Goal: Task Accomplishment & Management: Use online tool/utility

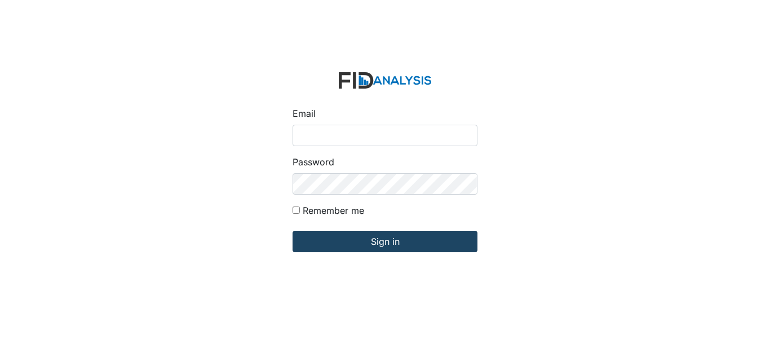
type input "[EMAIL_ADDRESS][DOMAIN_NAME]"
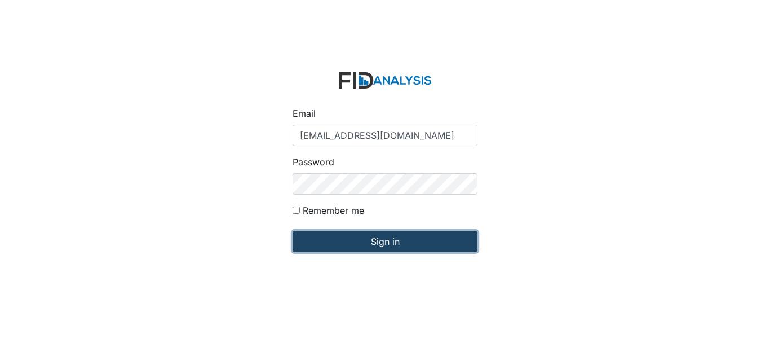
click at [346, 243] on input "Sign in" at bounding box center [385, 241] width 185 height 21
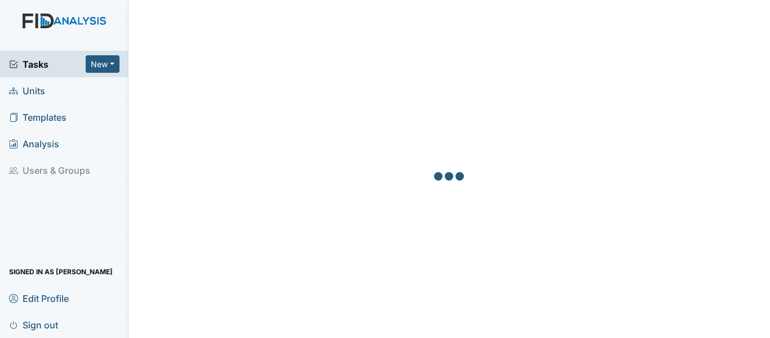
click at [36, 94] on span "Units" at bounding box center [27, 90] width 36 height 17
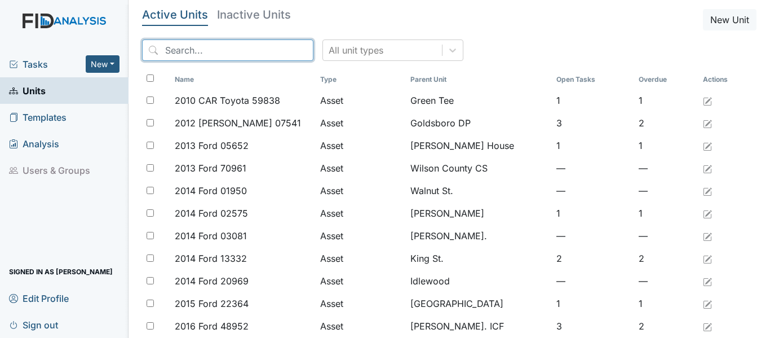
click at [166, 48] on input "search" at bounding box center [227, 49] width 171 height 21
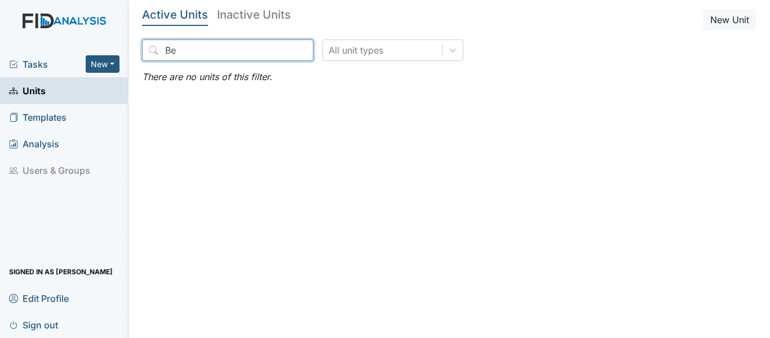
type input "B"
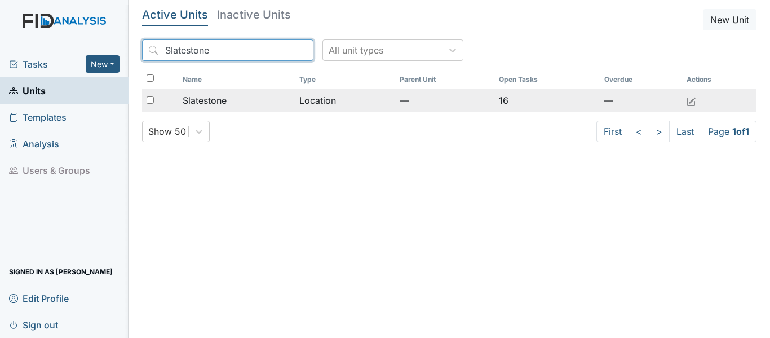
type input "Slatestone"
click at [316, 101] on td "Location" at bounding box center [345, 100] width 100 height 23
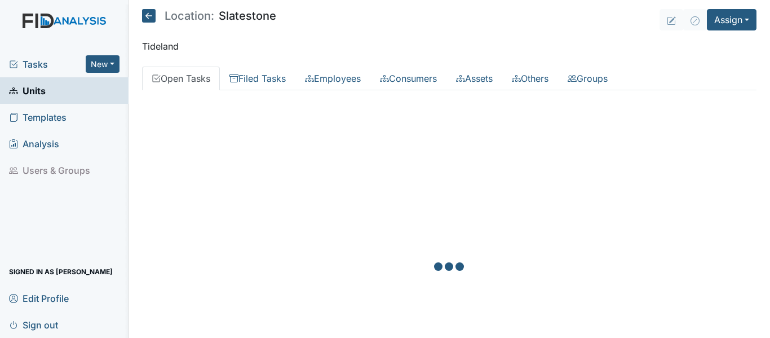
click at [316, 100] on div at bounding box center [449, 268] width 615 height 338
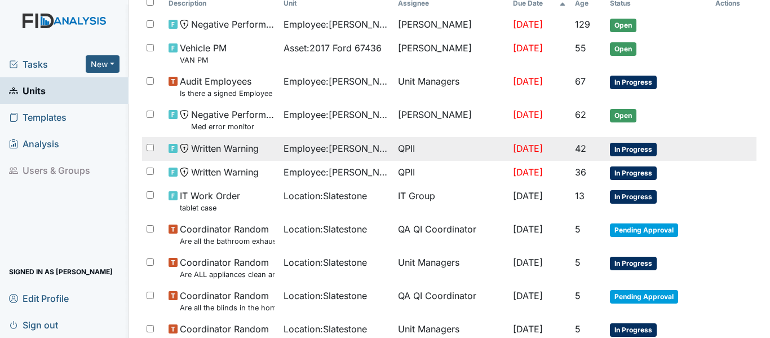
scroll to position [192, 0]
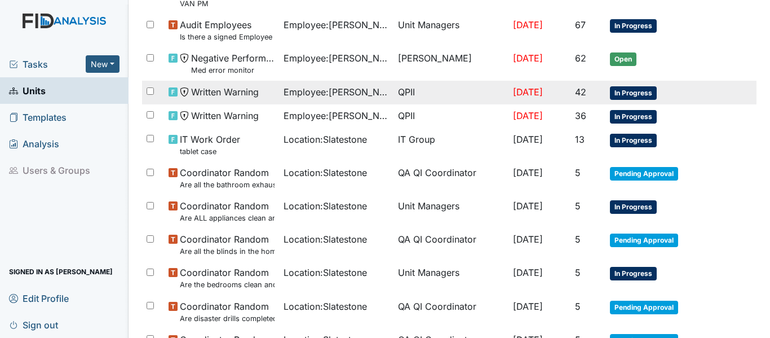
click at [633, 94] on span "In Progress" at bounding box center [633, 93] width 47 height 14
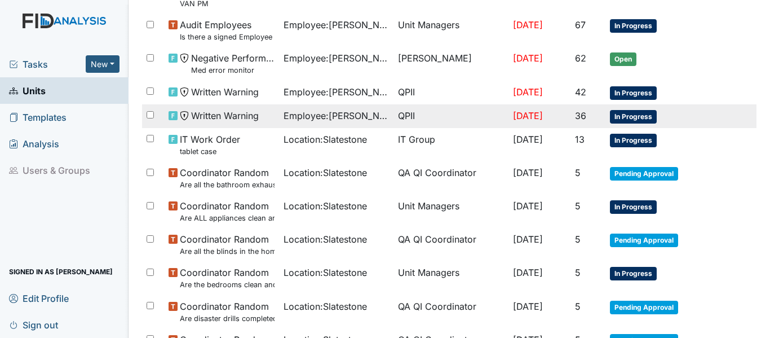
click at [631, 118] on span "In Progress" at bounding box center [633, 117] width 47 height 14
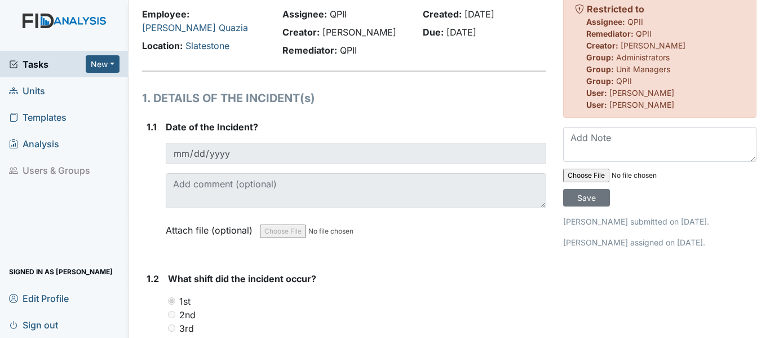
scroll to position [44, 0]
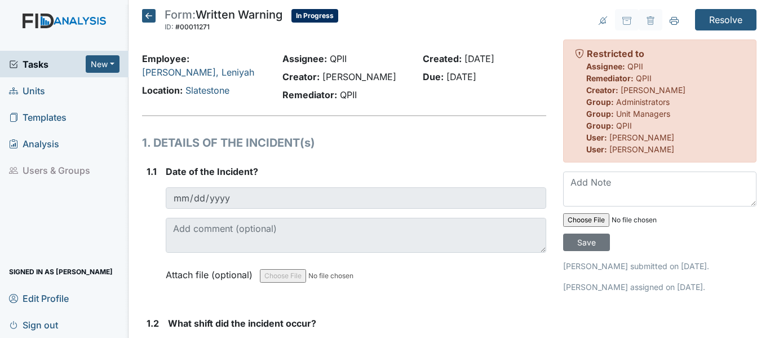
click at [151, 15] on icon at bounding box center [149, 16] width 14 height 14
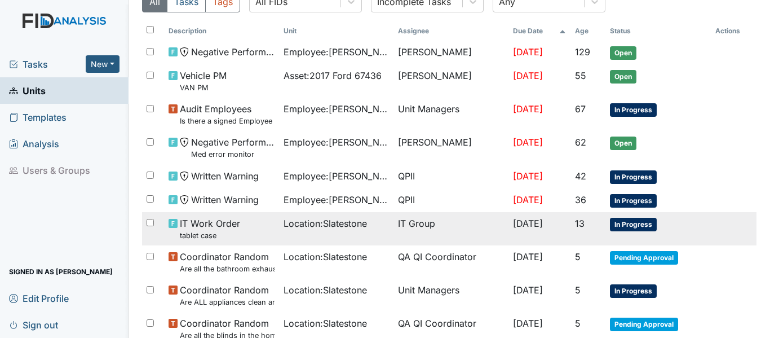
scroll to position [56, 0]
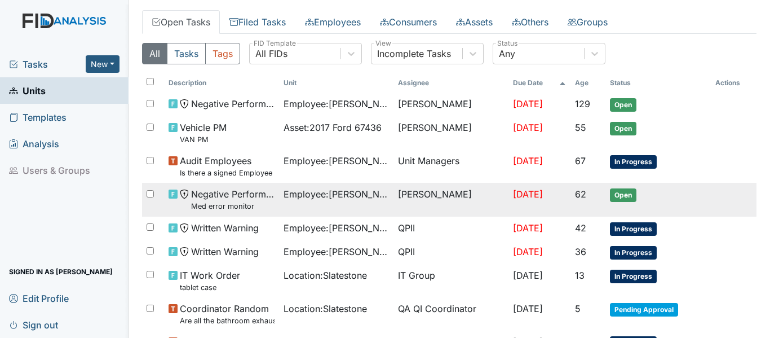
click at [624, 194] on span "Open" at bounding box center [623, 195] width 27 height 14
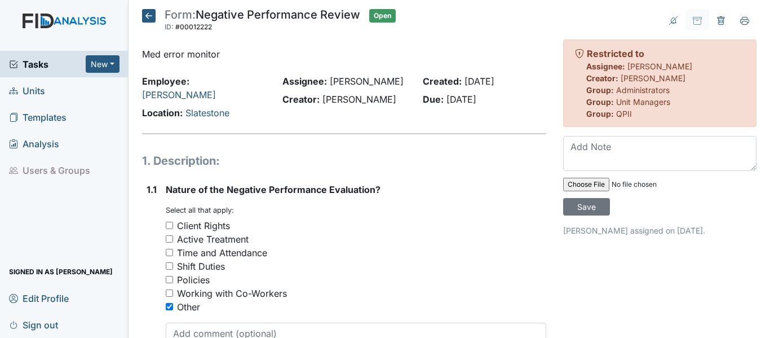
click at [152, 17] on icon at bounding box center [149, 16] width 14 height 14
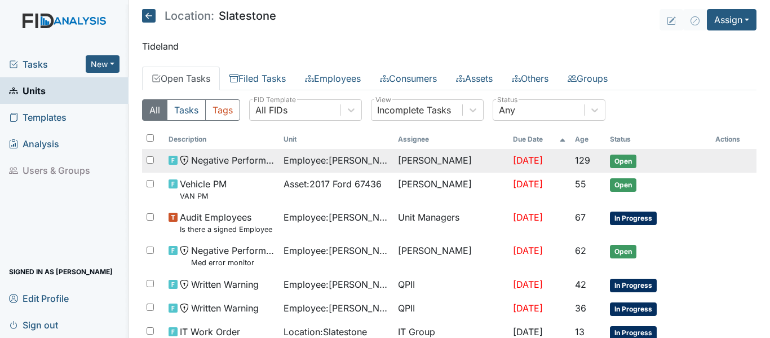
click at [623, 160] on span "Open" at bounding box center [623, 161] width 27 height 14
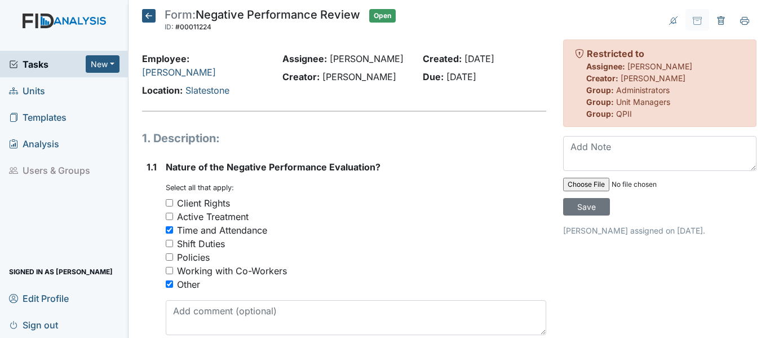
click at [149, 13] on icon at bounding box center [149, 16] width 14 height 14
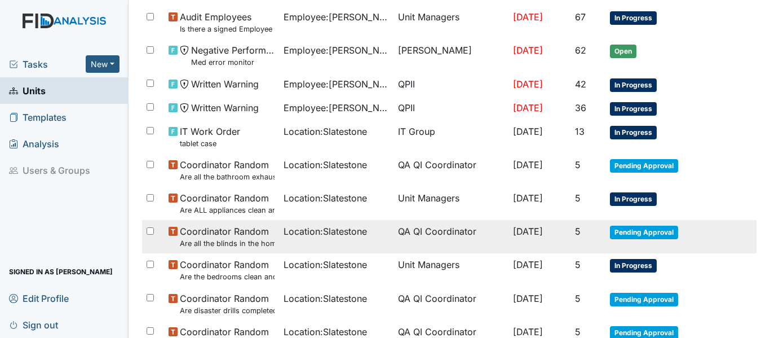
scroll to position [226, 0]
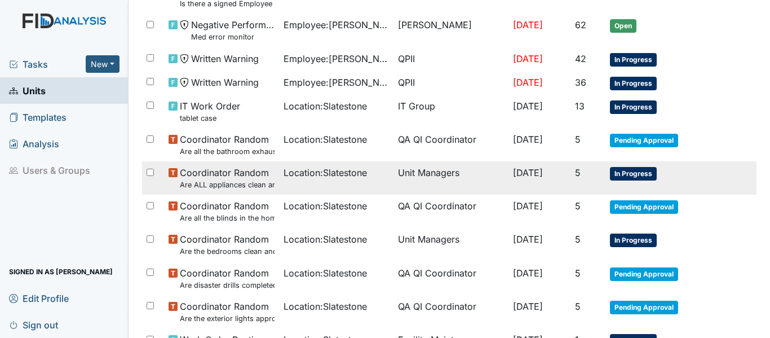
click at [632, 175] on span "In Progress" at bounding box center [633, 174] width 47 height 14
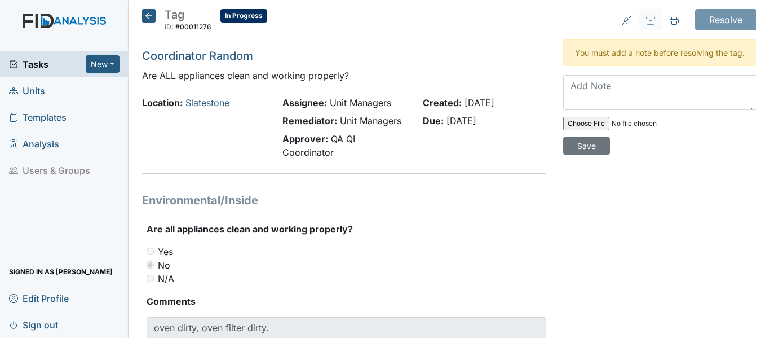
click at [150, 11] on icon at bounding box center [149, 16] width 14 height 14
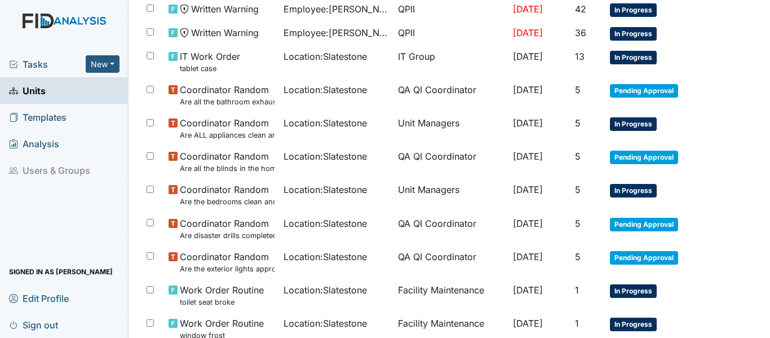
scroll to position [282, 0]
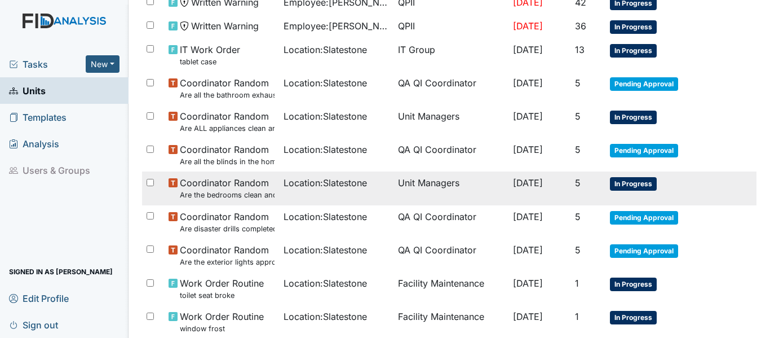
click at [634, 184] on span "In Progress" at bounding box center [633, 184] width 47 height 14
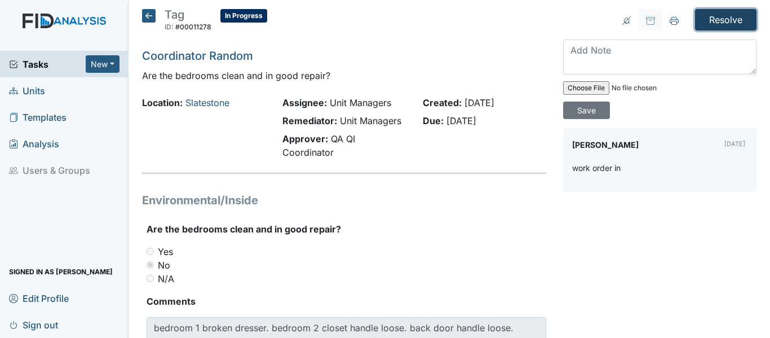
click at [719, 18] on input "Resolve" at bounding box center [725, 19] width 61 height 21
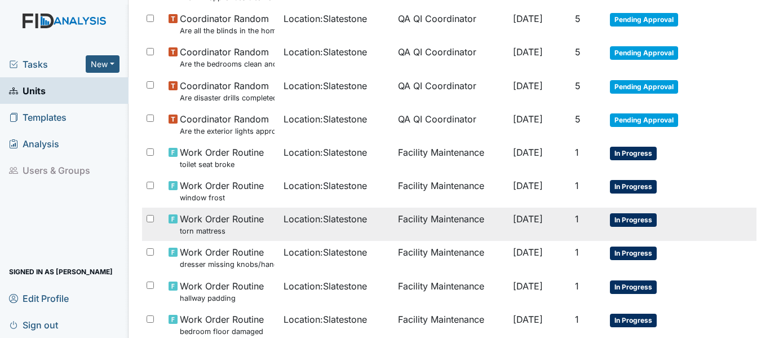
scroll to position [451, 0]
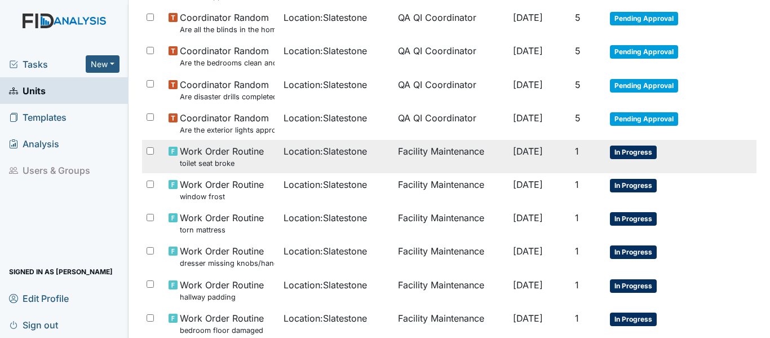
click at [629, 150] on span "In Progress" at bounding box center [633, 152] width 47 height 14
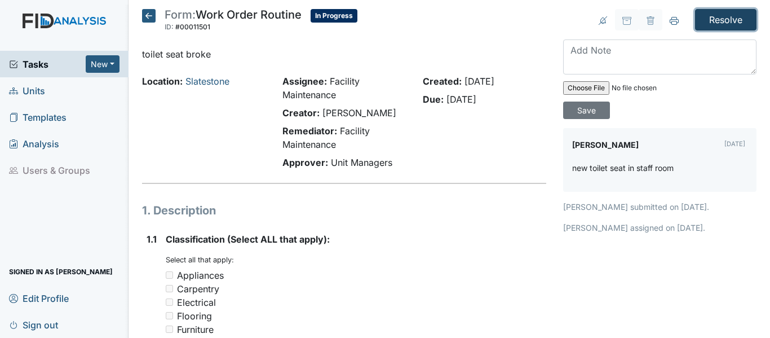
click at [726, 20] on input "Resolve" at bounding box center [725, 19] width 61 height 21
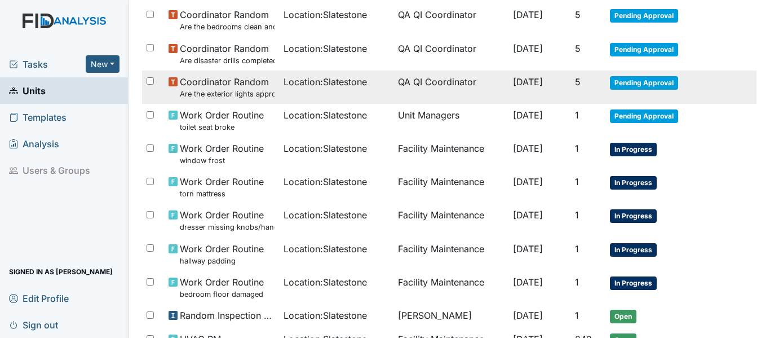
scroll to position [507, 0]
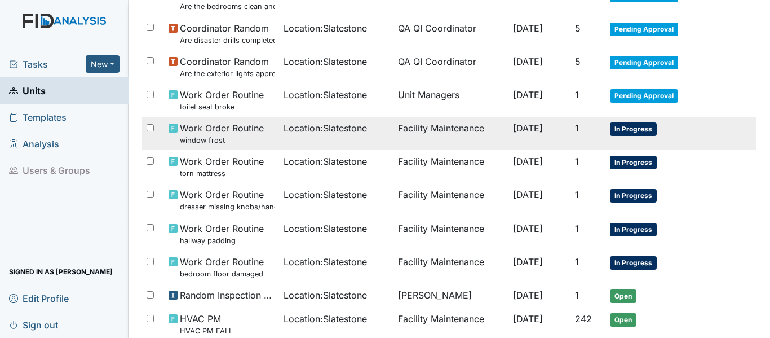
click at [636, 126] on span "In Progress" at bounding box center [633, 129] width 47 height 14
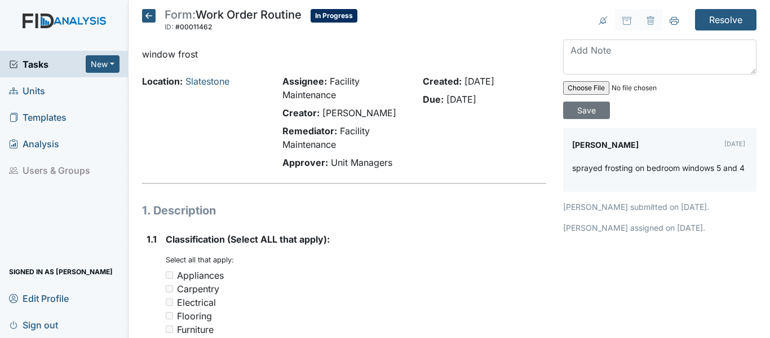
click at [149, 12] on icon at bounding box center [149, 16] width 14 height 14
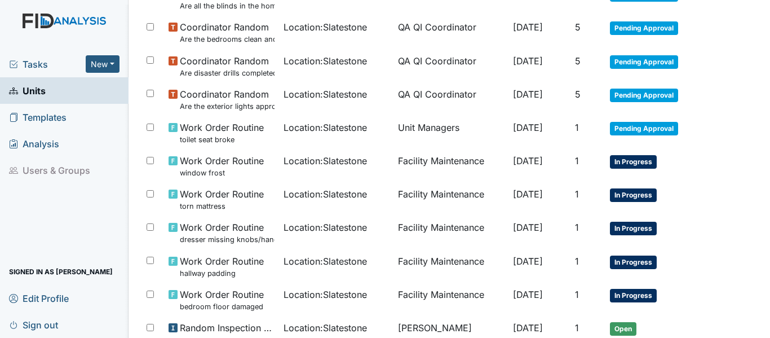
scroll to position [456, 0]
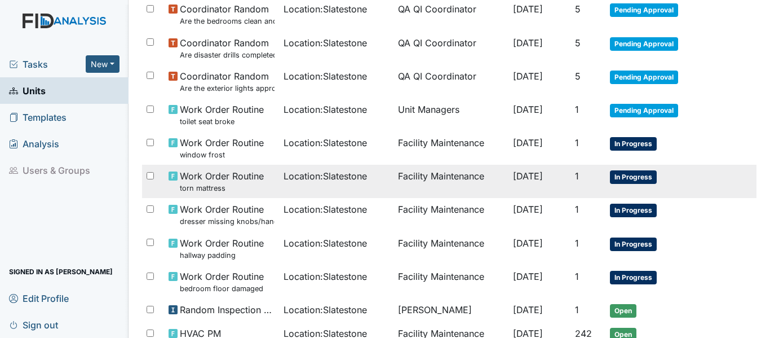
click at [631, 179] on span "In Progress" at bounding box center [633, 177] width 47 height 14
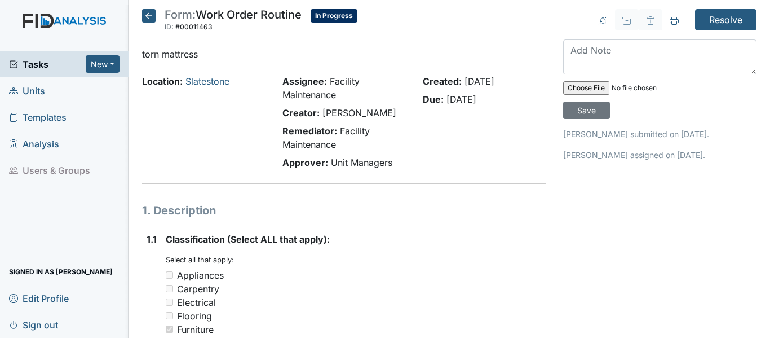
click at [148, 18] on icon at bounding box center [149, 16] width 14 height 14
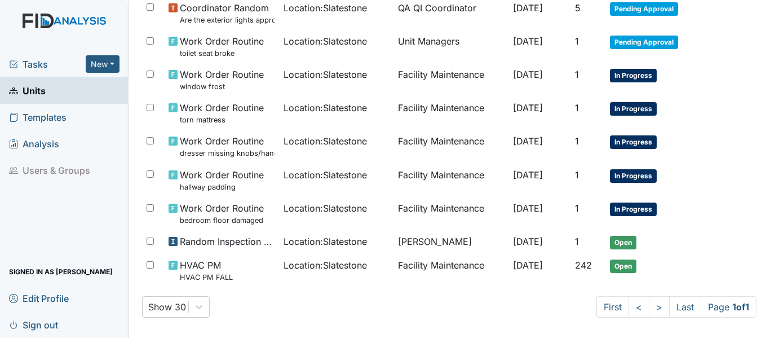
scroll to position [531, 0]
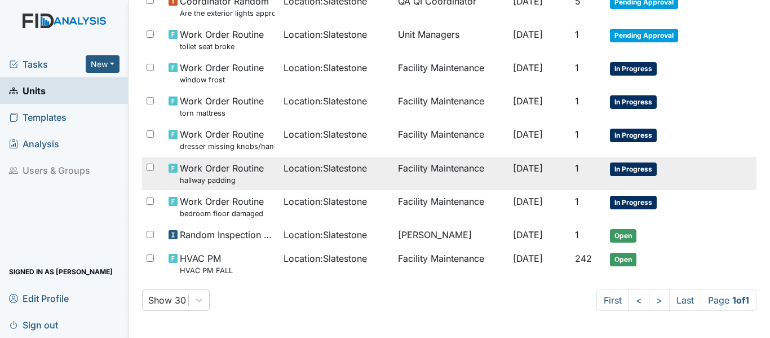
click at [630, 171] on span "In Progress" at bounding box center [633, 169] width 47 height 14
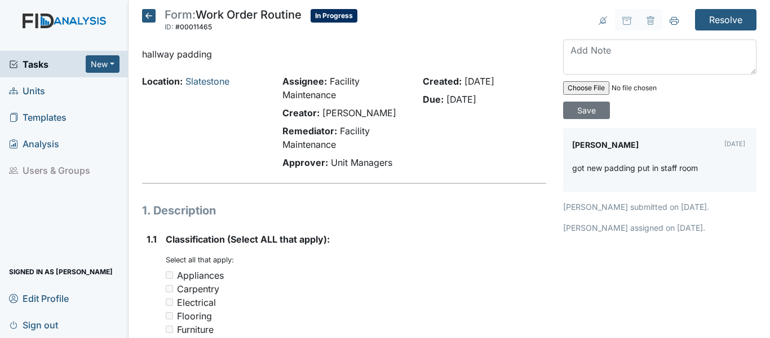
click at [151, 16] on icon at bounding box center [149, 16] width 14 height 14
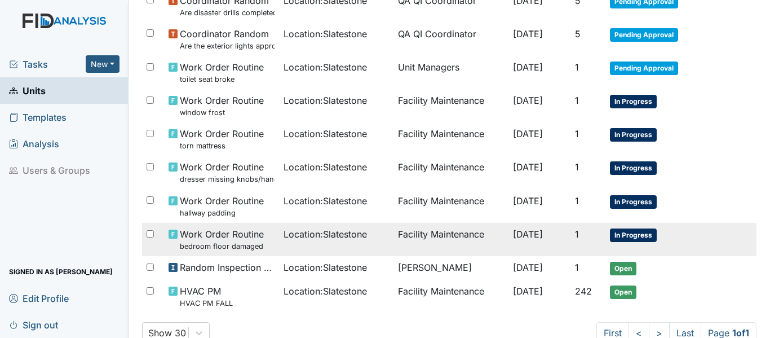
scroll to position [531, 0]
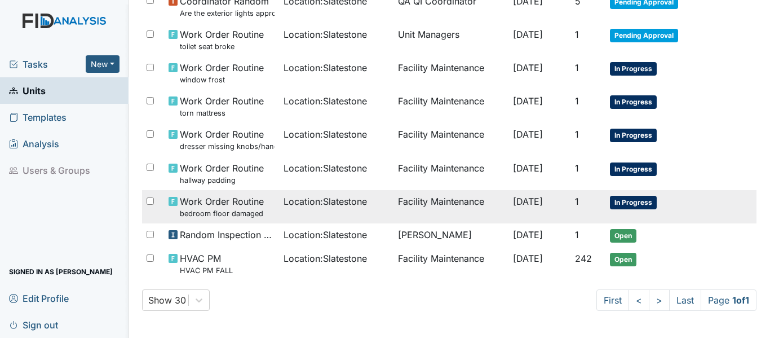
click at [639, 196] on td "In Progress" at bounding box center [658, 206] width 105 height 33
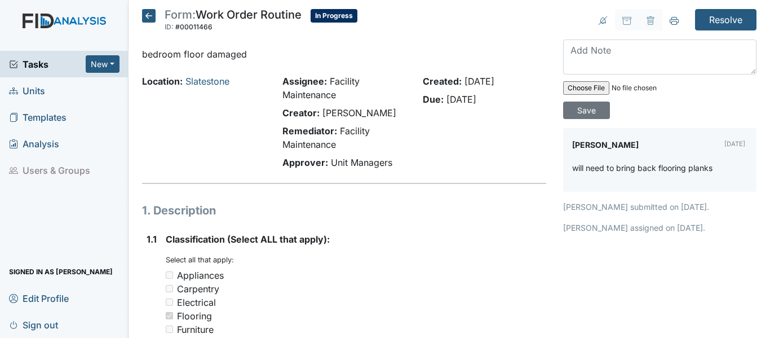
click at [151, 11] on icon at bounding box center [149, 16] width 14 height 14
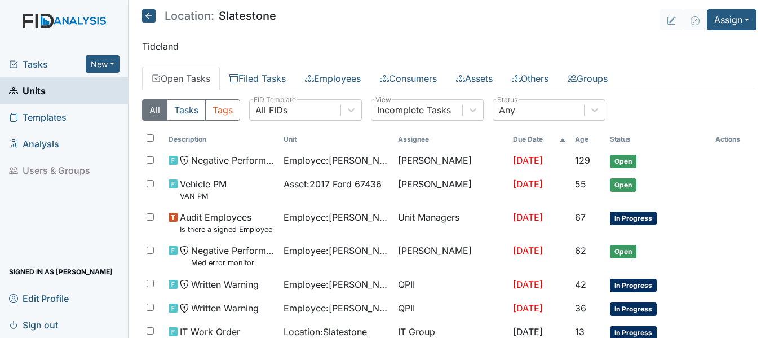
click at [154, 15] on icon at bounding box center [149, 16] width 14 height 14
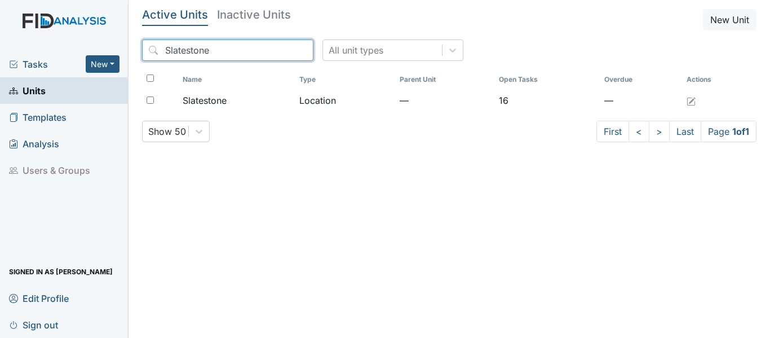
click at [211, 48] on input "Slatestone" at bounding box center [227, 49] width 171 height 21
type input "S"
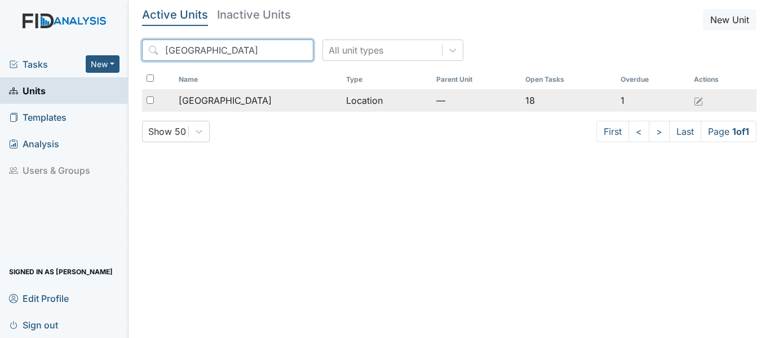
type input "[GEOGRAPHIC_DATA]"
click at [347, 99] on td "Location" at bounding box center [387, 100] width 90 height 23
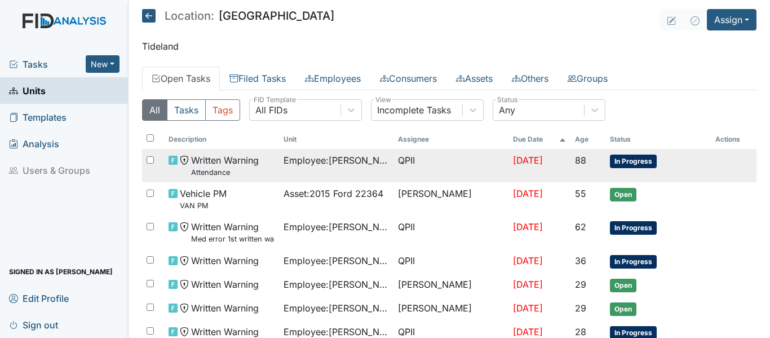
scroll to position [56, 0]
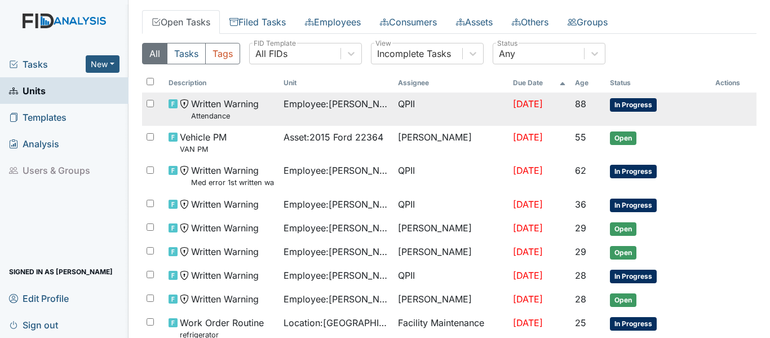
click at [626, 102] on span "In Progress" at bounding box center [633, 105] width 47 height 14
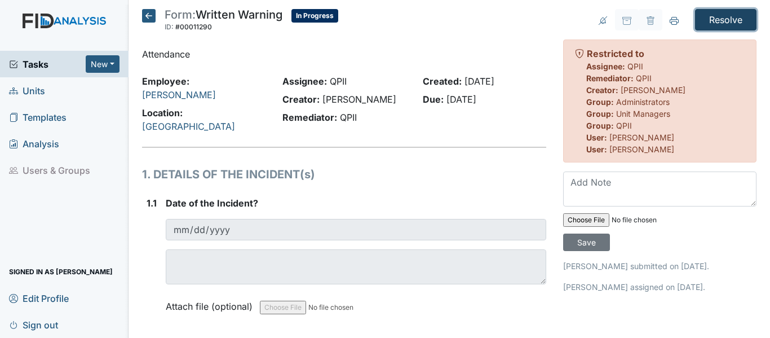
click at [712, 21] on input "Resolve" at bounding box center [725, 19] width 61 height 21
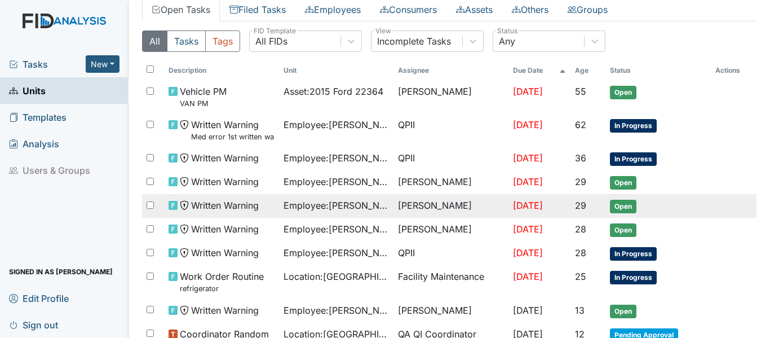
scroll to position [113, 0]
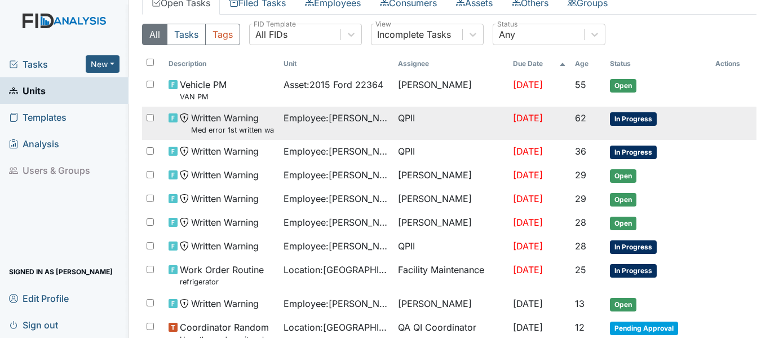
click at [622, 120] on span "In Progress" at bounding box center [633, 119] width 47 height 14
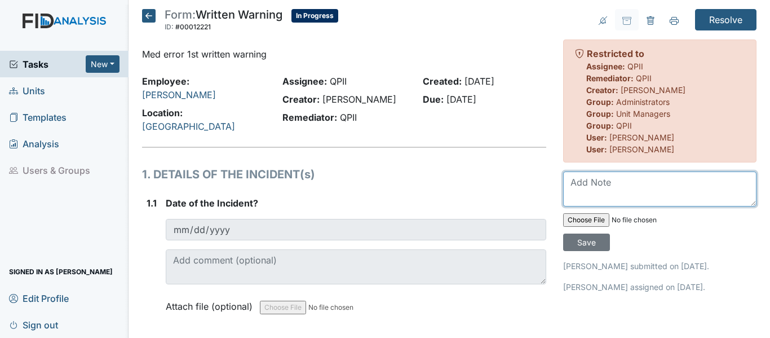
click at [567, 183] on textarea at bounding box center [659, 188] width 193 height 35
type textarea "[PERSON_NAME]"
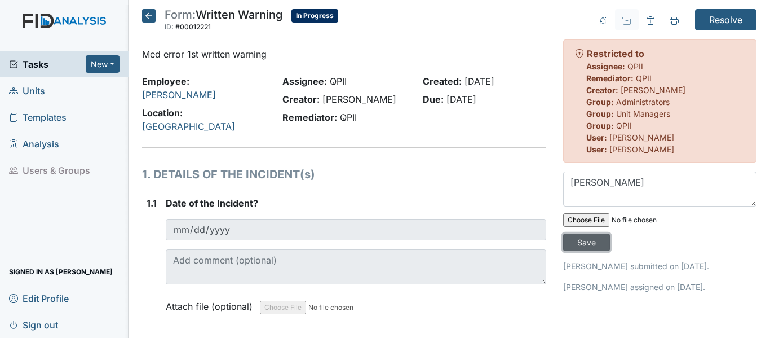
click at [584, 240] on input "Save" at bounding box center [586, 241] width 47 height 17
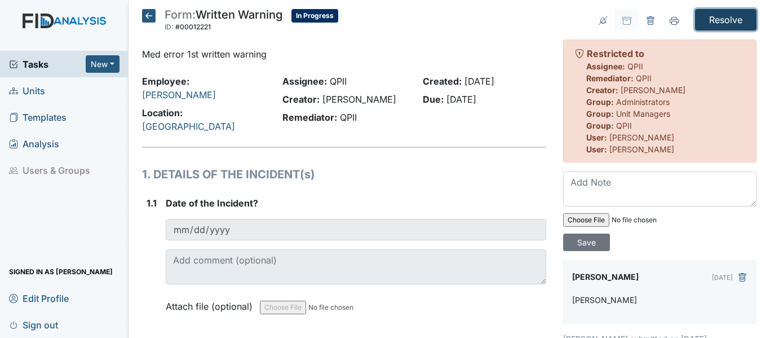
click at [720, 16] on input "Resolve" at bounding box center [725, 19] width 61 height 21
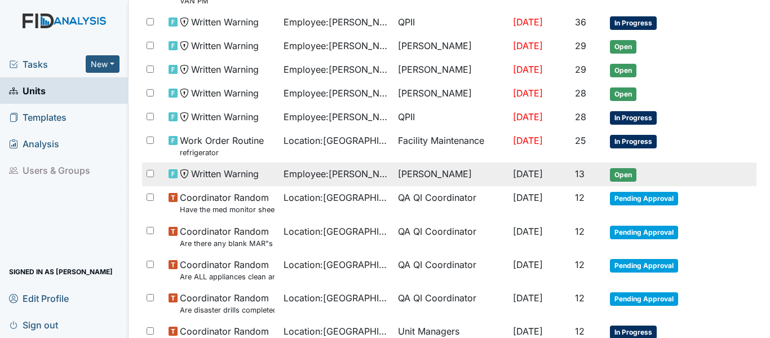
scroll to position [226, 0]
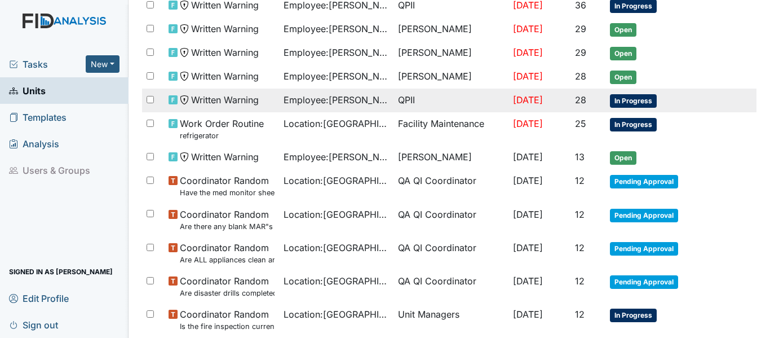
click at [636, 100] on span "In Progress" at bounding box center [633, 101] width 47 height 14
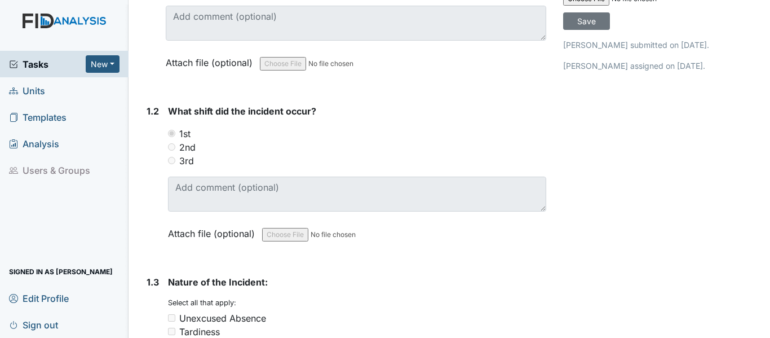
scroll to position [56, 0]
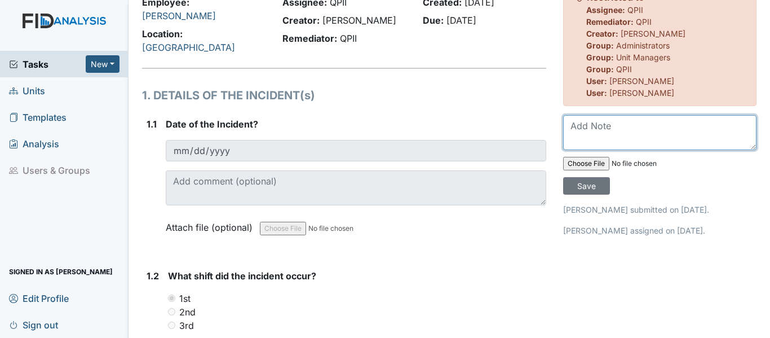
click at [564, 127] on textarea at bounding box center [659, 132] width 193 height 35
type textarea "[PERSON_NAME]"
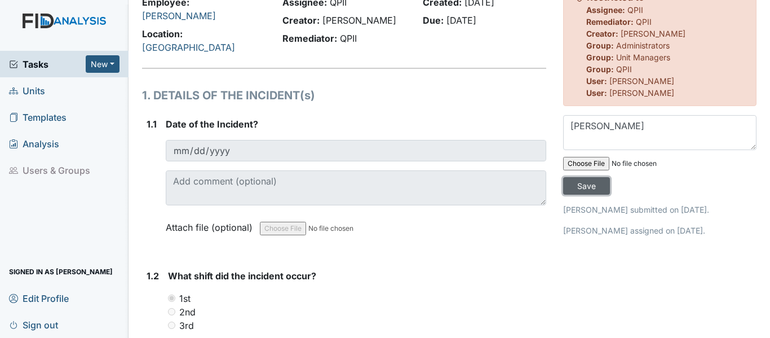
click at [583, 184] on input "Save" at bounding box center [586, 185] width 47 height 17
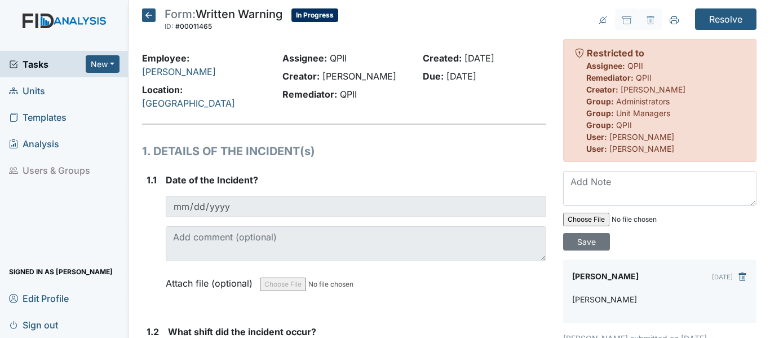
scroll to position [0, 0]
click at [724, 15] on input "Resolve" at bounding box center [725, 19] width 61 height 21
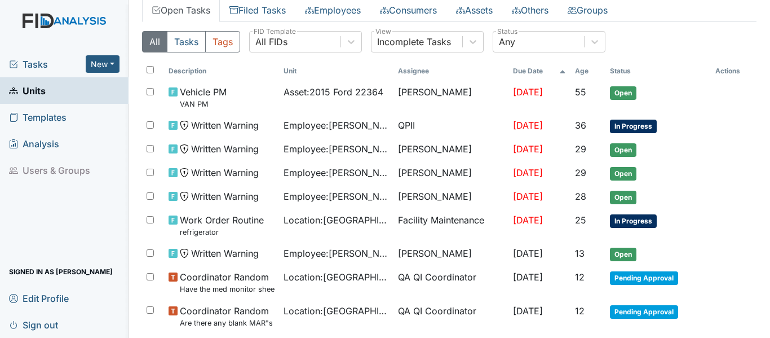
scroll to position [105, 0]
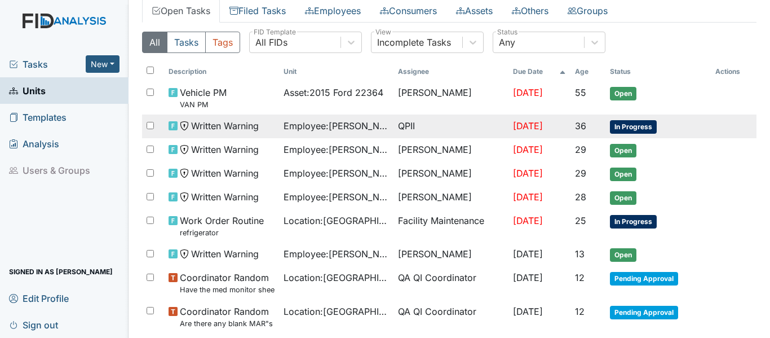
click at [634, 126] on span "In Progress" at bounding box center [633, 127] width 47 height 14
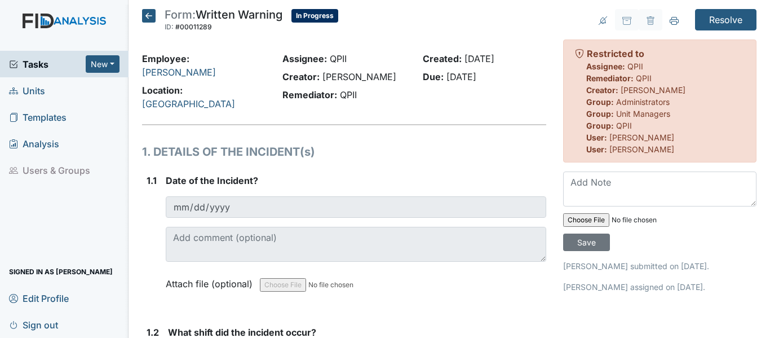
click at [150, 15] on icon at bounding box center [149, 16] width 14 height 14
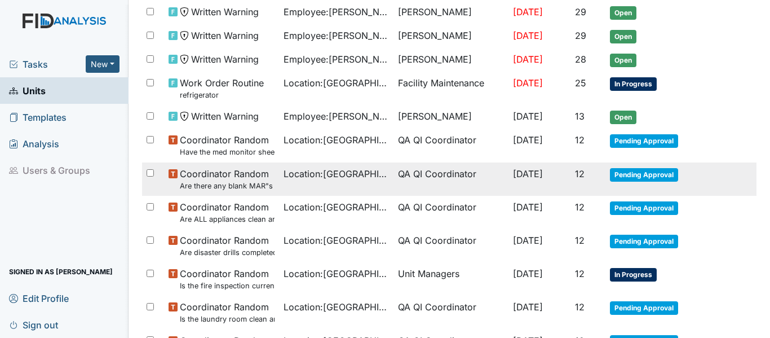
scroll to position [226, 0]
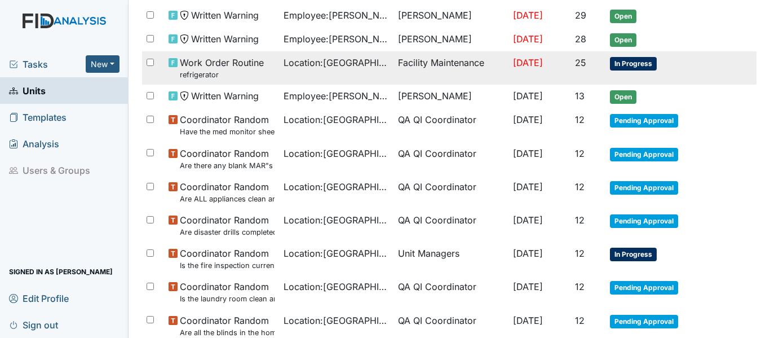
click at [626, 64] on span "In Progress" at bounding box center [633, 64] width 47 height 14
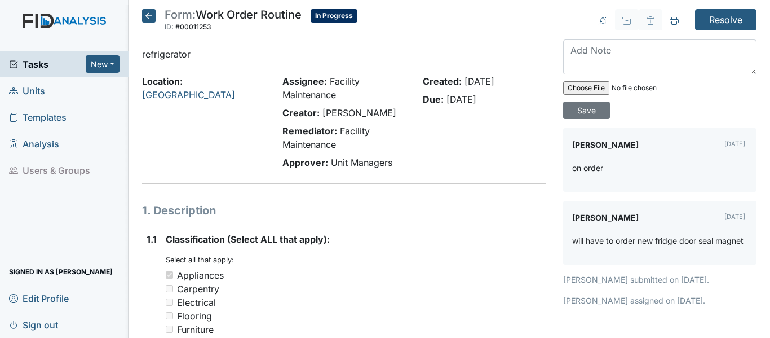
click at [149, 12] on icon at bounding box center [149, 16] width 14 height 14
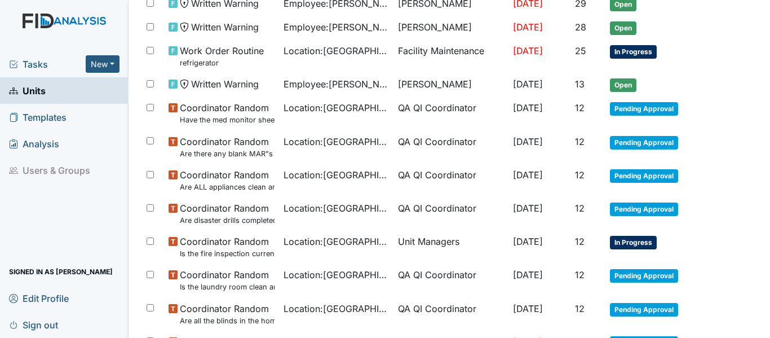
scroll to position [237, 0]
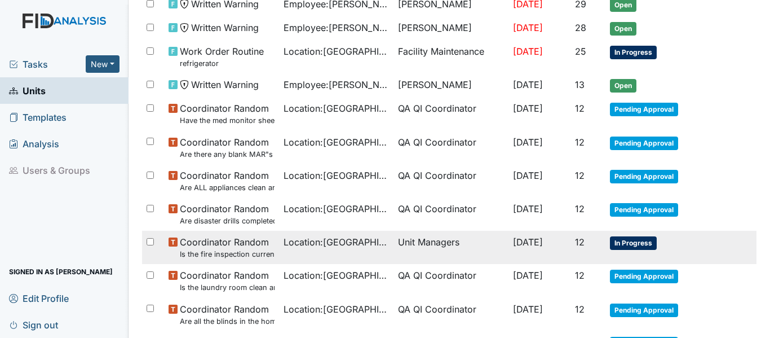
click at [645, 244] on span "In Progress" at bounding box center [633, 243] width 47 height 14
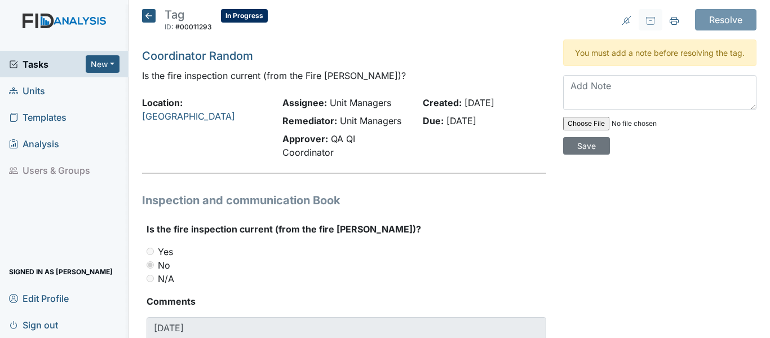
click at [149, 11] on icon at bounding box center [149, 16] width 14 height 14
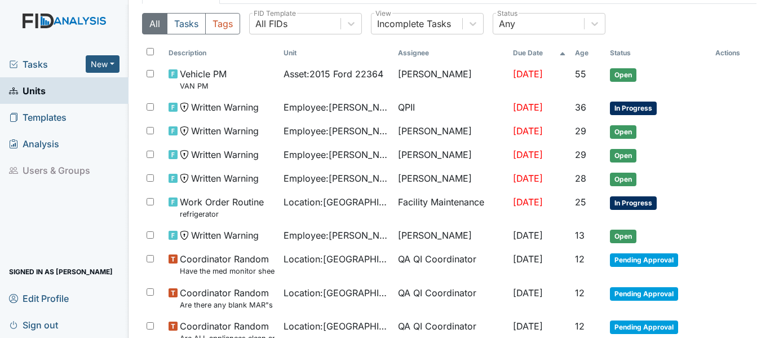
scroll to position [113, 0]
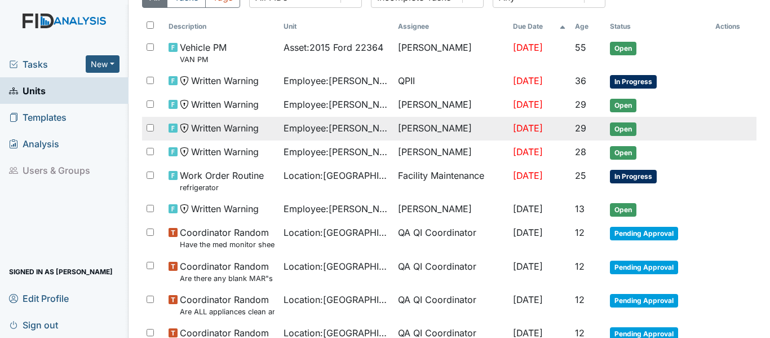
click at [621, 128] on span "Open" at bounding box center [623, 129] width 27 height 14
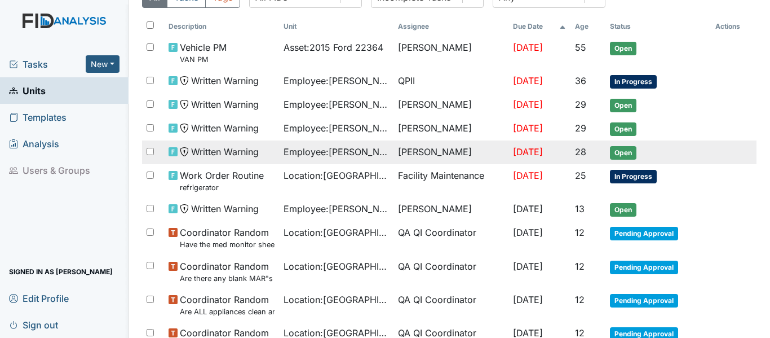
click at [627, 151] on span "Open" at bounding box center [623, 153] width 27 height 14
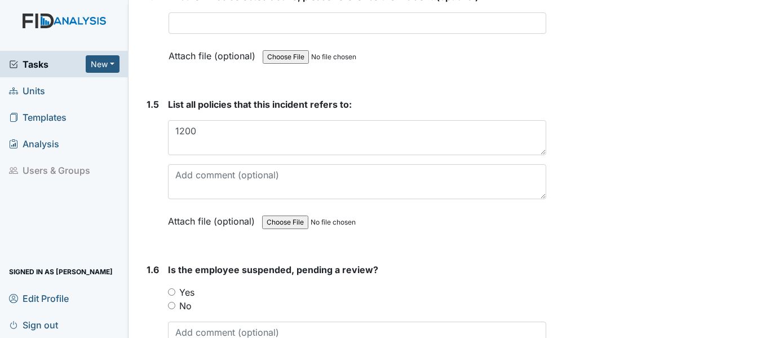
scroll to position [866, 0]
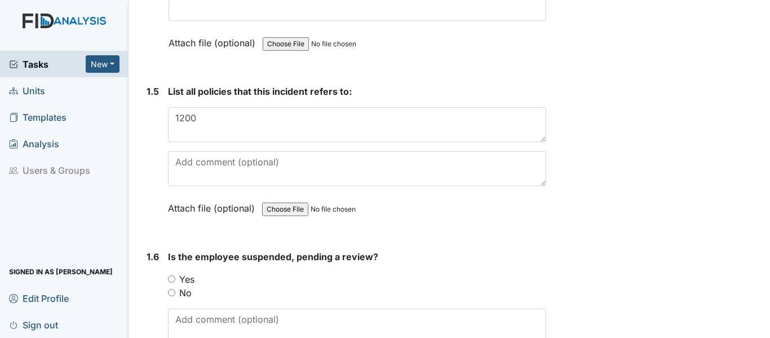
click at [172, 289] on input "No" at bounding box center [171, 292] width 7 height 7
radio input "true"
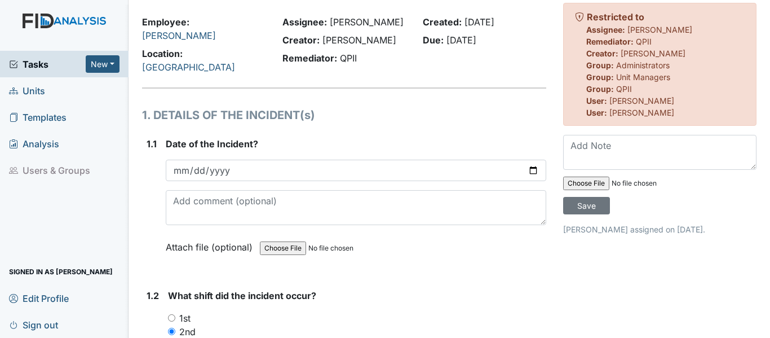
scroll to position [56, 0]
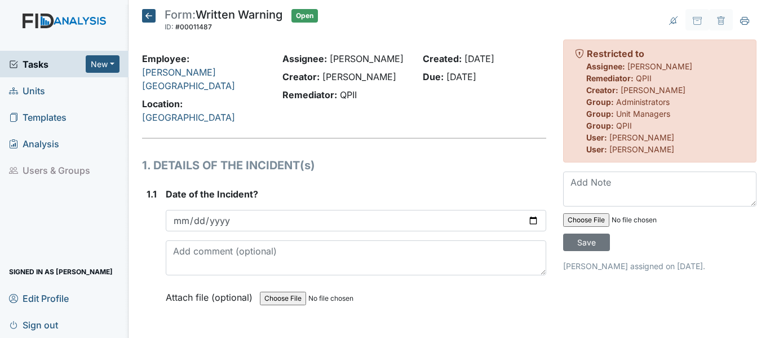
click at [148, 17] on icon at bounding box center [149, 16] width 14 height 14
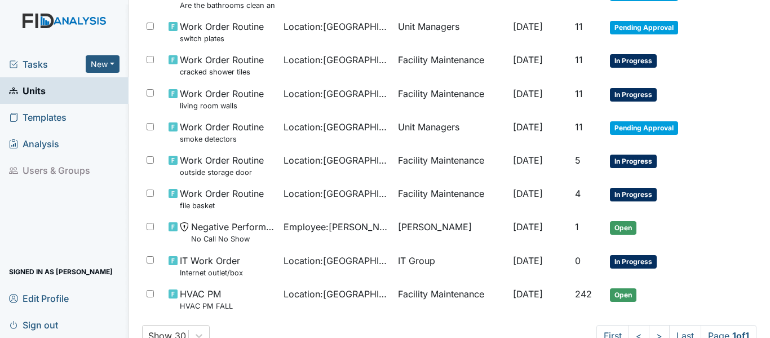
scroll to position [688, 0]
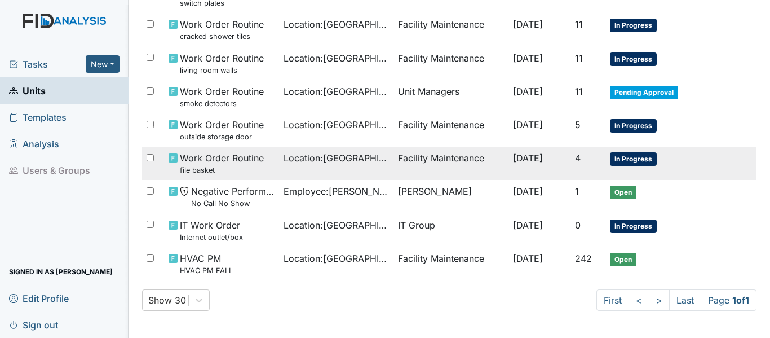
click at [625, 156] on span "In Progress" at bounding box center [633, 159] width 47 height 14
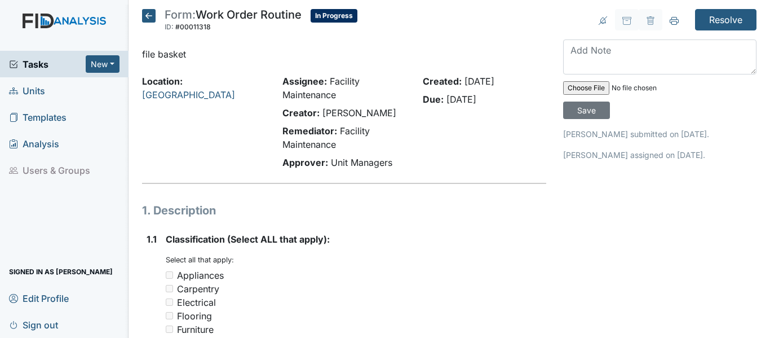
click at [147, 15] on icon at bounding box center [149, 16] width 14 height 14
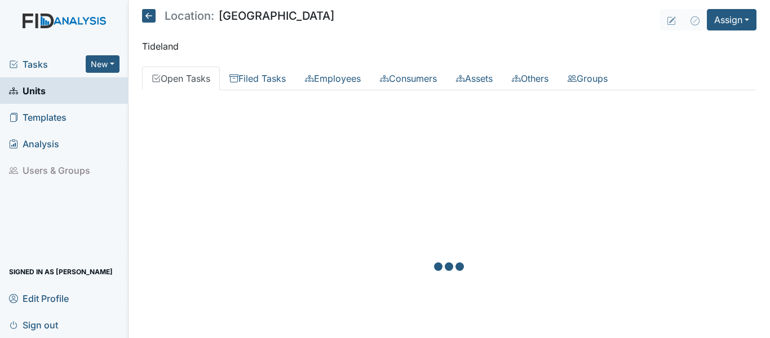
click at [145, 13] on icon at bounding box center [149, 16] width 14 height 14
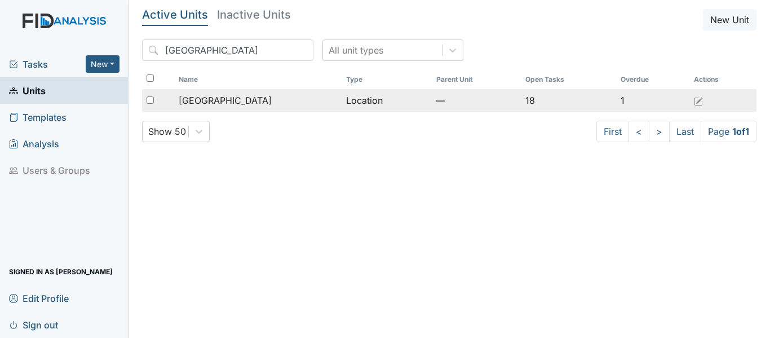
click at [509, 99] on td "—" at bounding box center [476, 100] width 89 height 23
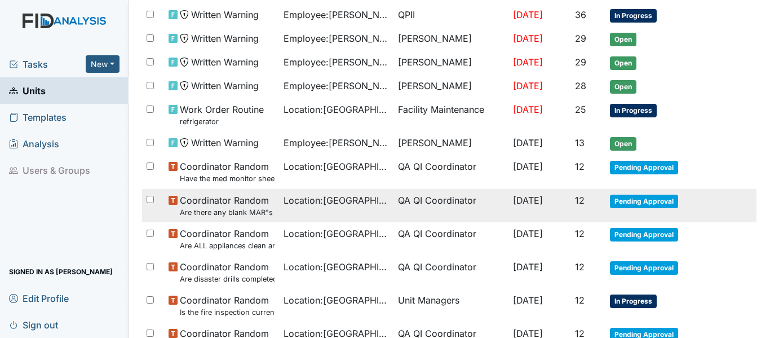
scroll to position [68, 0]
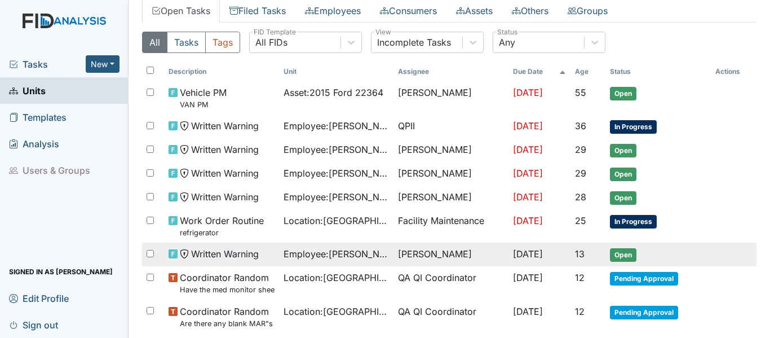
click at [621, 249] on span "Open" at bounding box center [623, 255] width 27 height 14
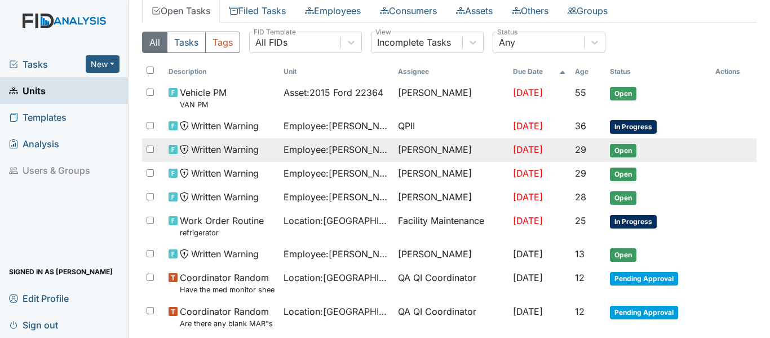
click at [626, 148] on span "Open" at bounding box center [623, 151] width 27 height 14
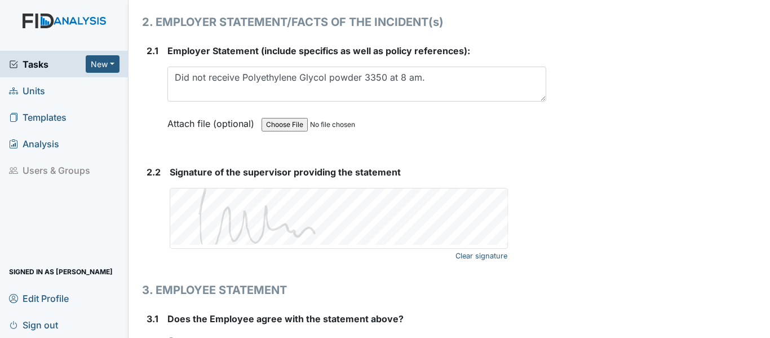
scroll to position [1599, 0]
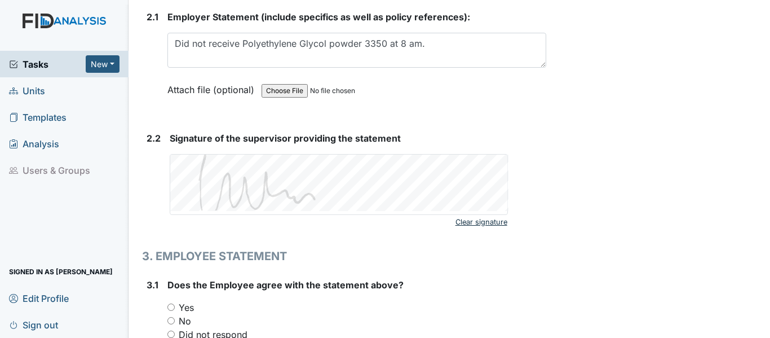
click at [480, 214] on link "Clear signature" at bounding box center [482, 221] width 52 height 15
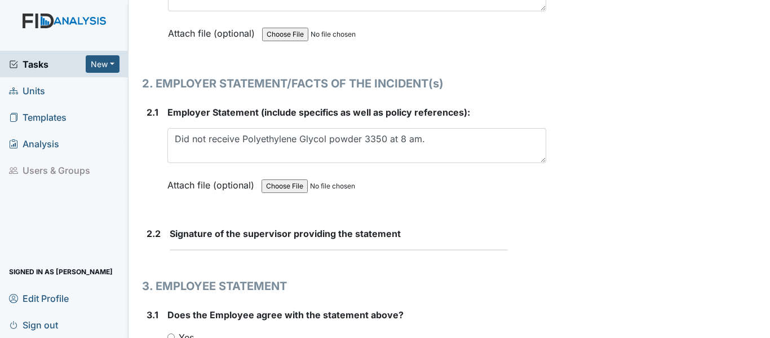
scroll to position [1522, 0]
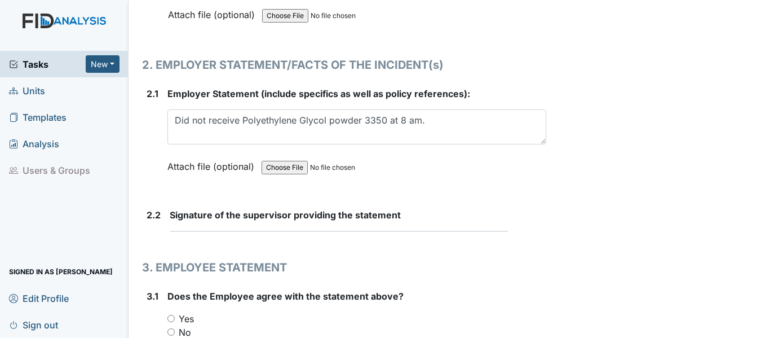
click at [196, 229] on form "Signature of the supervisor providing the statement This field is required." at bounding box center [358, 224] width 377 height 33
drag, startPoint x: 476, startPoint y: 235, endPoint x: 469, endPoint y: 239, distance: 8.6
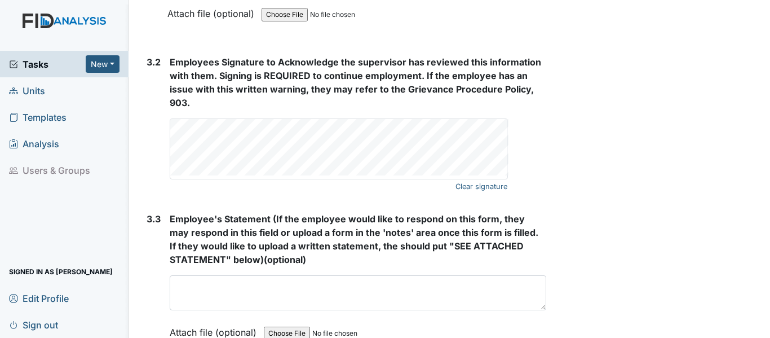
scroll to position [1928, 0]
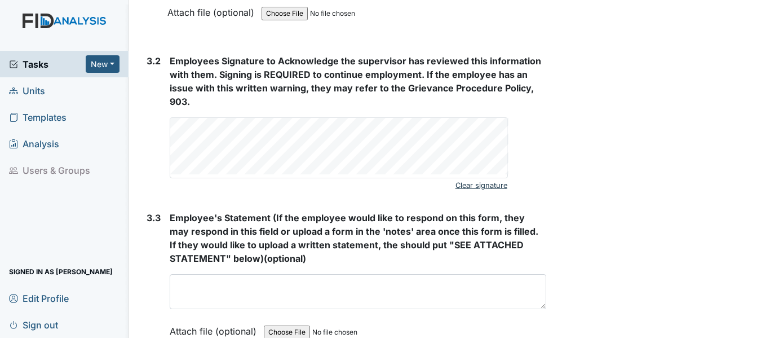
click at [473, 178] on link "Clear signature" at bounding box center [482, 185] width 52 height 15
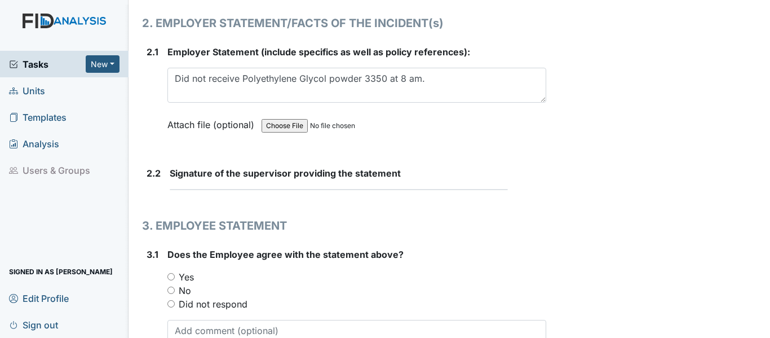
scroll to position [1581, 0]
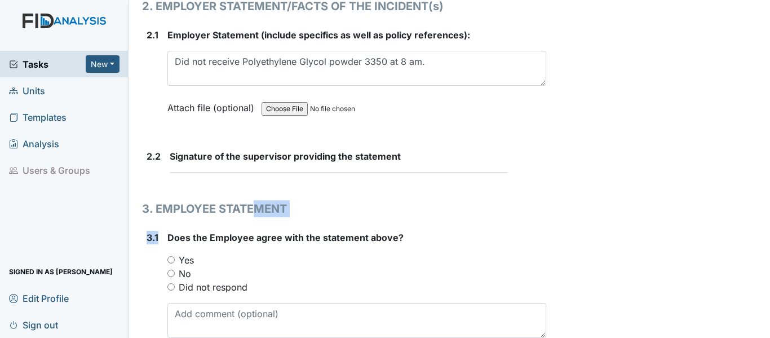
drag, startPoint x: 255, startPoint y: 204, endPoint x: 143, endPoint y: 239, distance: 117.0
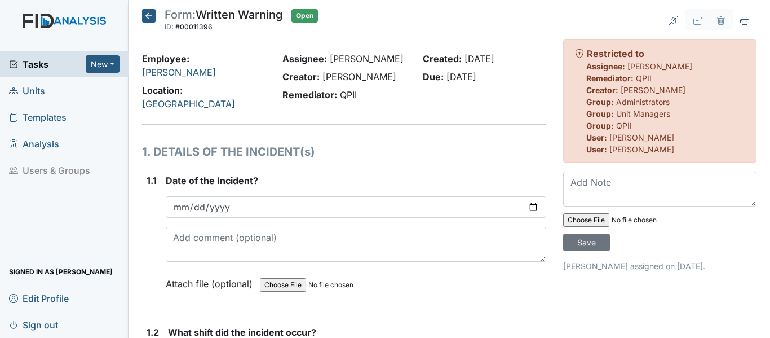
click at [150, 12] on icon at bounding box center [149, 16] width 14 height 14
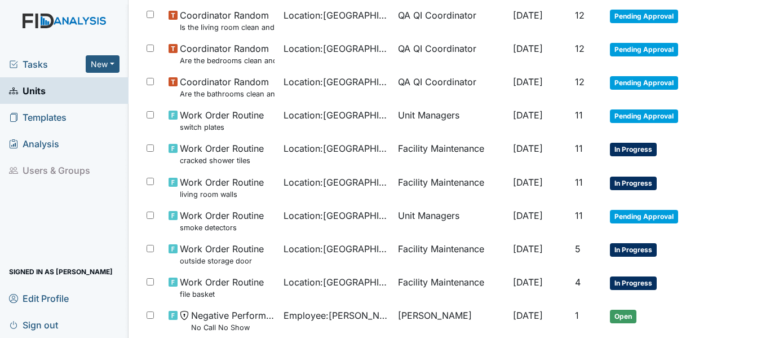
scroll to position [688, 0]
